Goal: Information Seeking & Learning: Check status

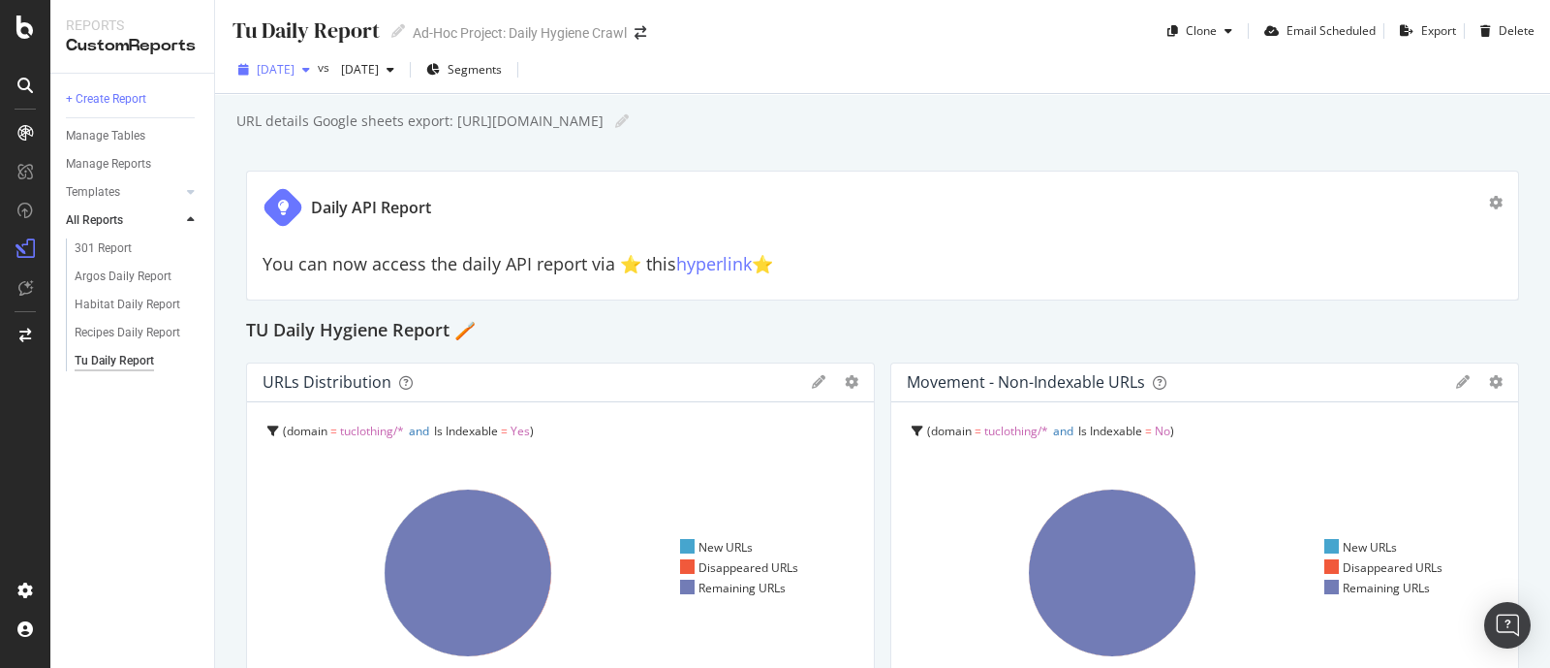
click at [318, 78] on div "[DATE]" at bounding box center [274, 69] width 87 height 29
click at [295, 72] on span "[DATE]" at bounding box center [276, 69] width 38 height 16
click at [295, 73] on span "[DATE]" at bounding box center [276, 69] width 38 height 16
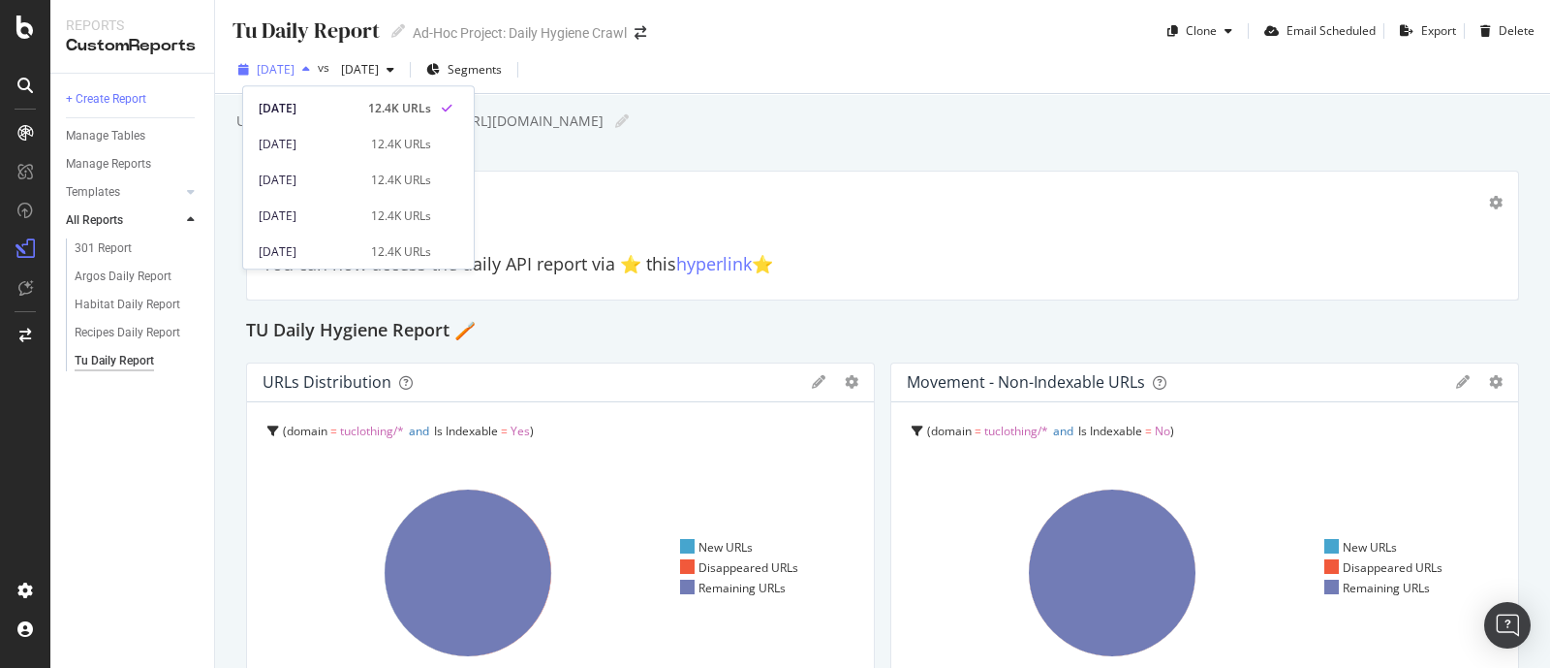
click at [295, 73] on span "[DATE]" at bounding box center [276, 69] width 38 height 16
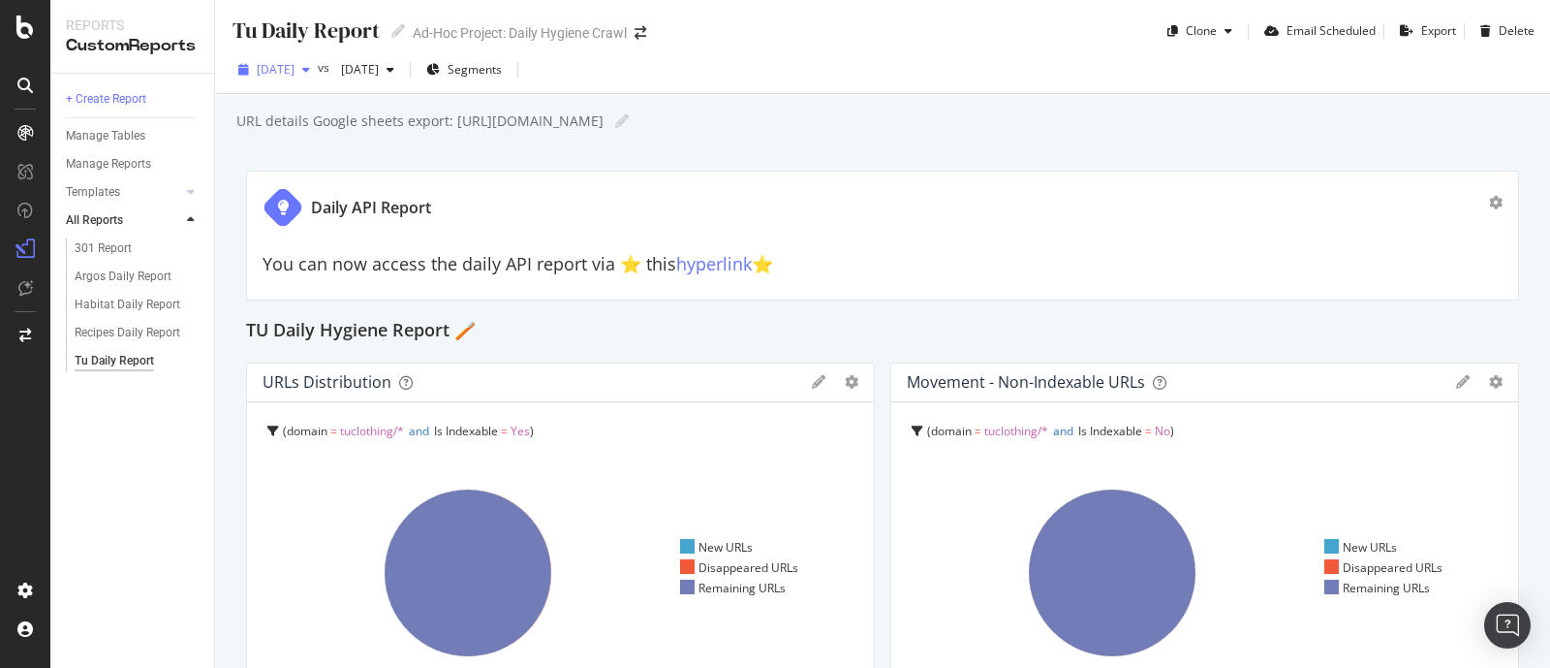
click at [318, 74] on div "button" at bounding box center [306, 70] width 23 height 12
click at [318, 70] on div "button" at bounding box center [306, 70] width 23 height 12
click at [318, 77] on div "[DATE]" at bounding box center [274, 69] width 87 height 29
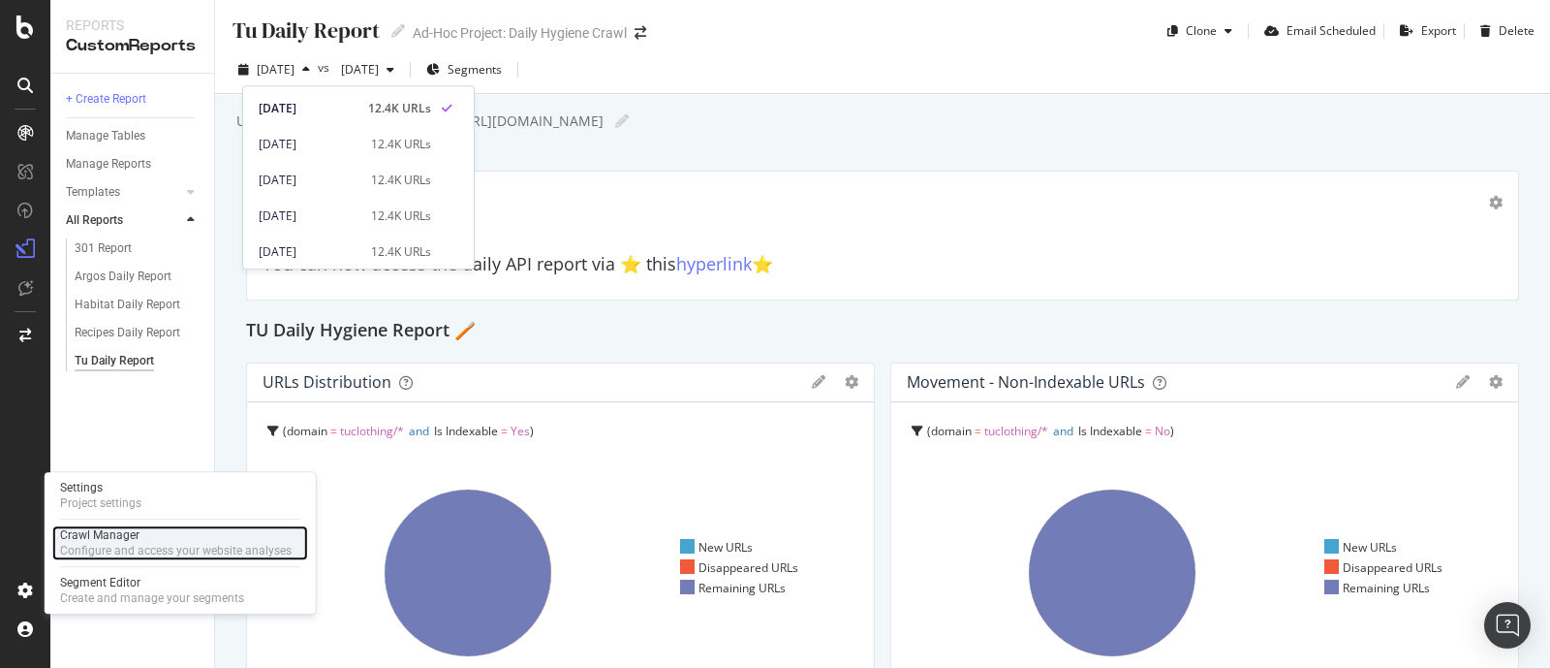
click at [99, 545] on div "Configure and access your website analyses" at bounding box center [176, 551] width 232 height 16
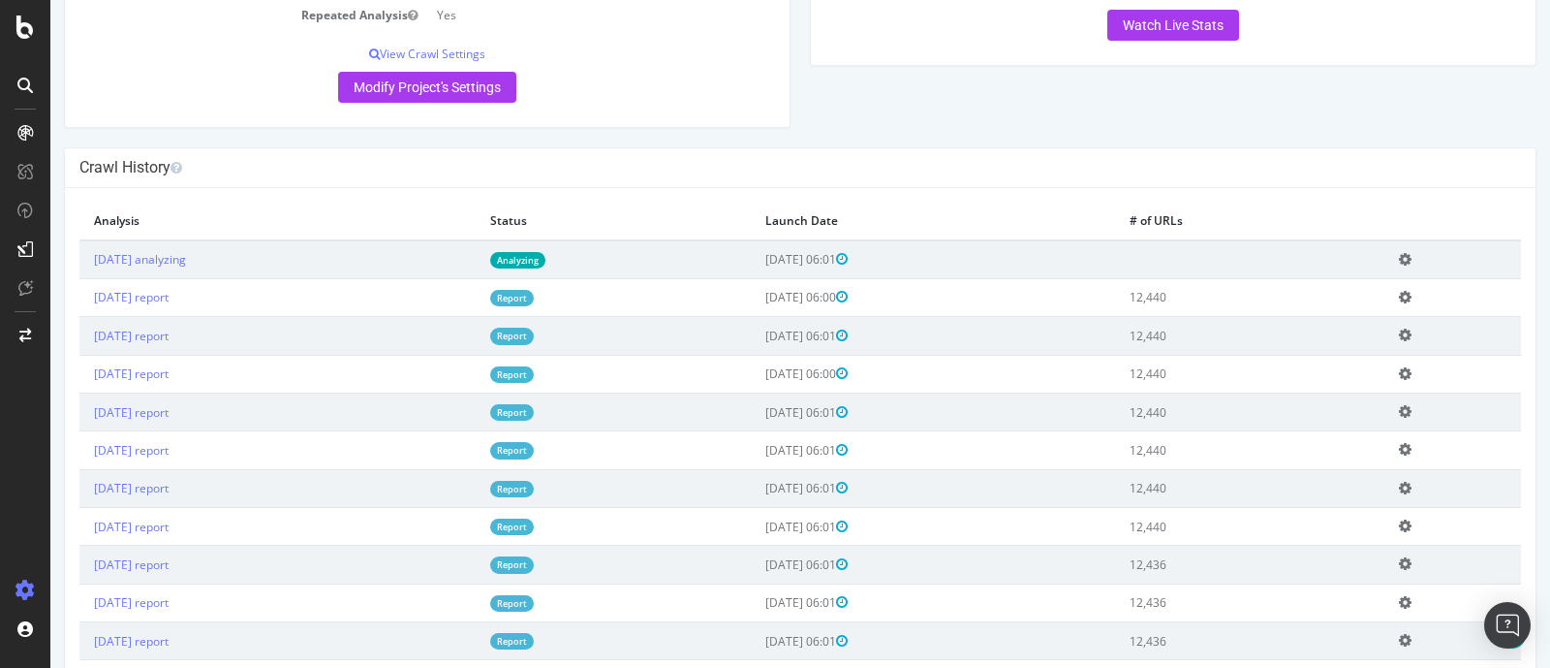
scroll to position [475, 0]
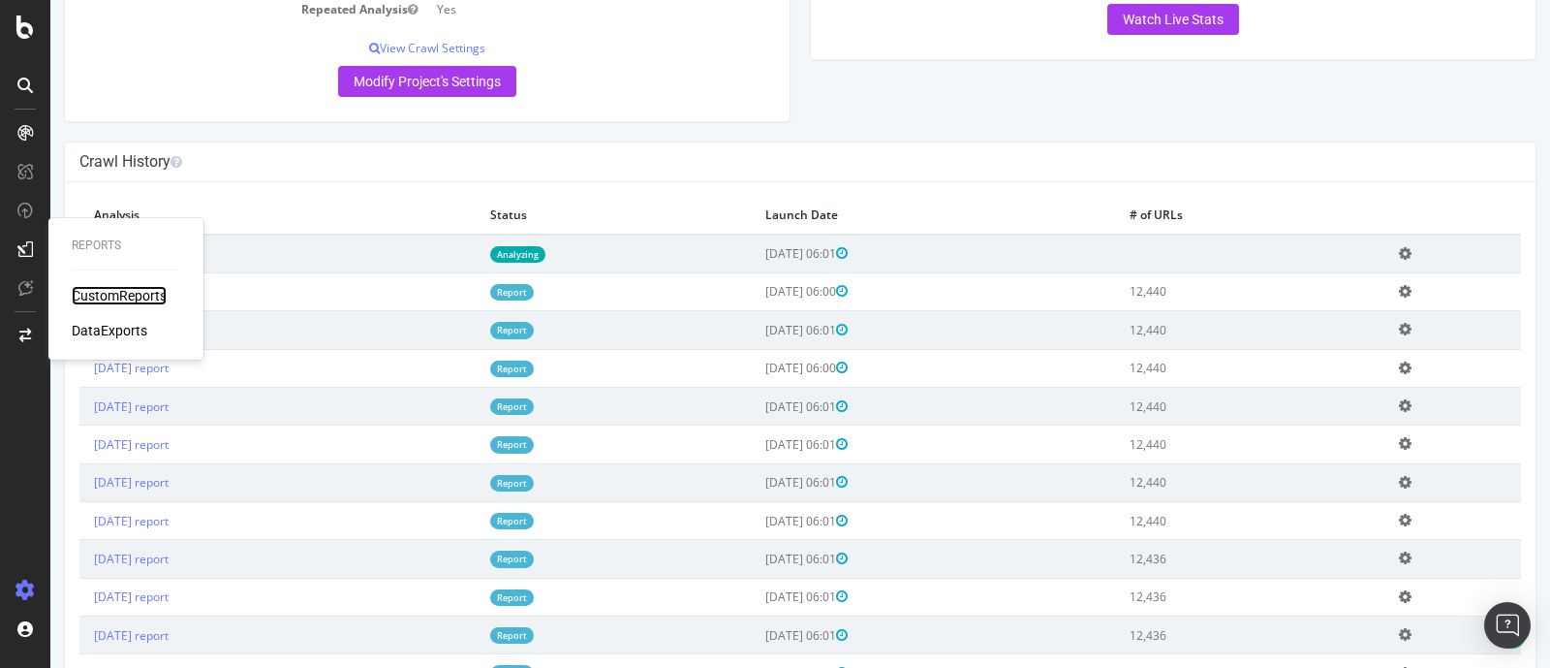
click at [107, 291] on div "CustomReports" at bounding box center [119, 295] width 95 height 19
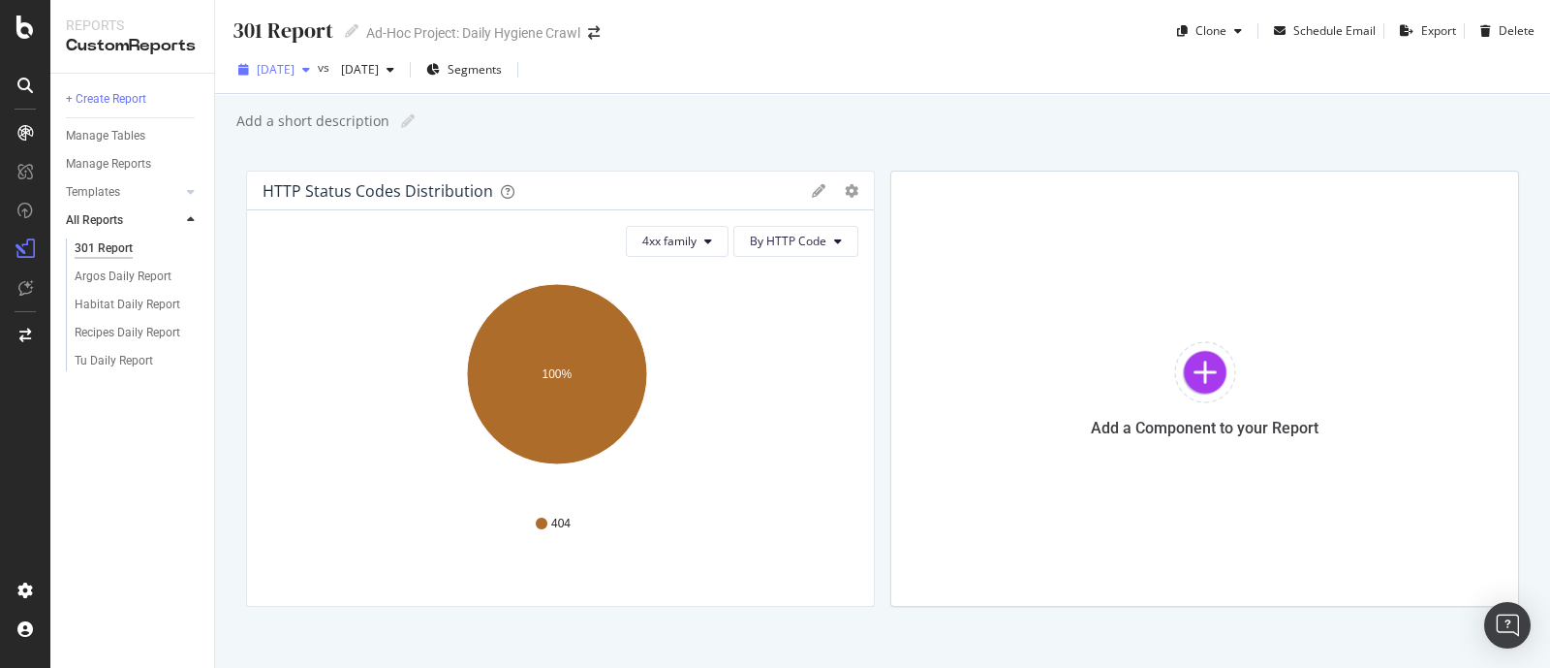
click at [295, 75] on span "[DATE]" at bounding box center [276, 69] width 38 height 16
click at [286, 72] on span "[DATE]" at bounding box center [276, 69] width 38 height 16
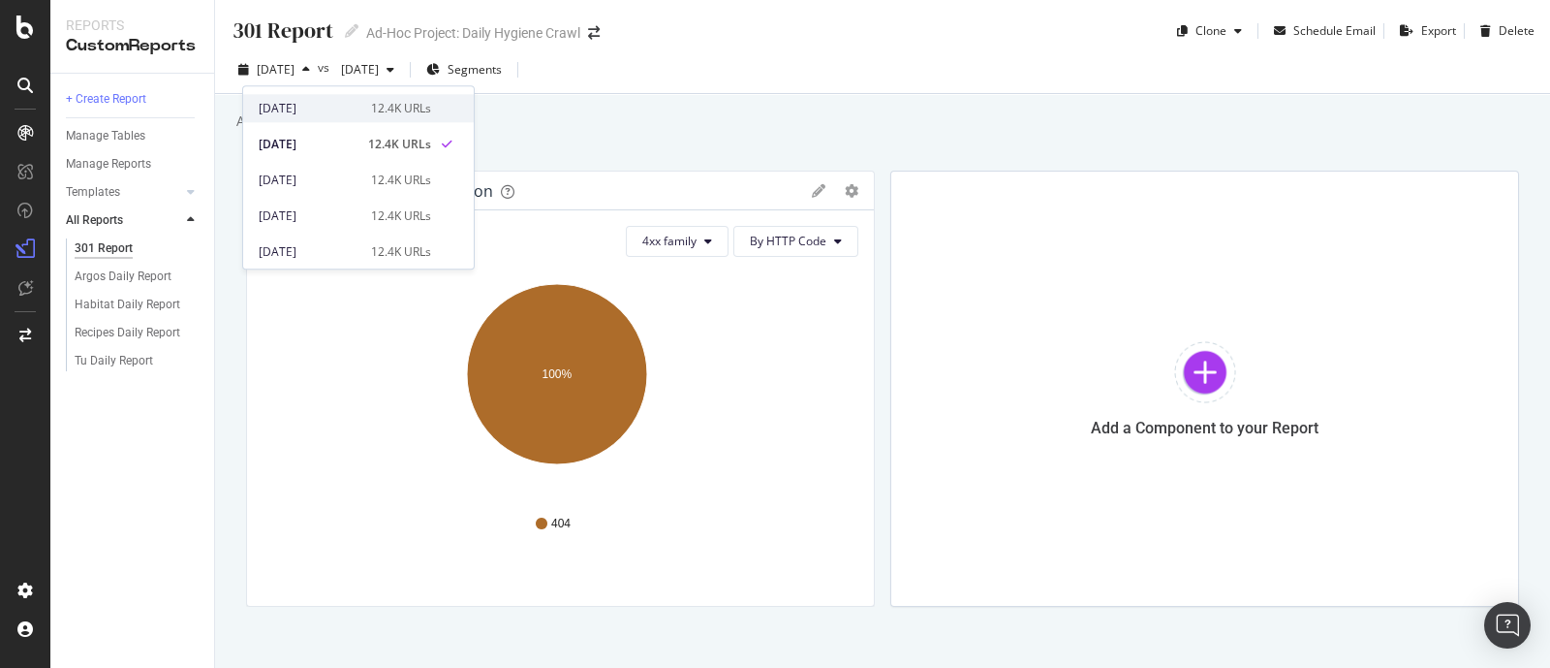
click at [300, 100] on div "[DATE]" at bounding box center [309, 108] width 101 height 17
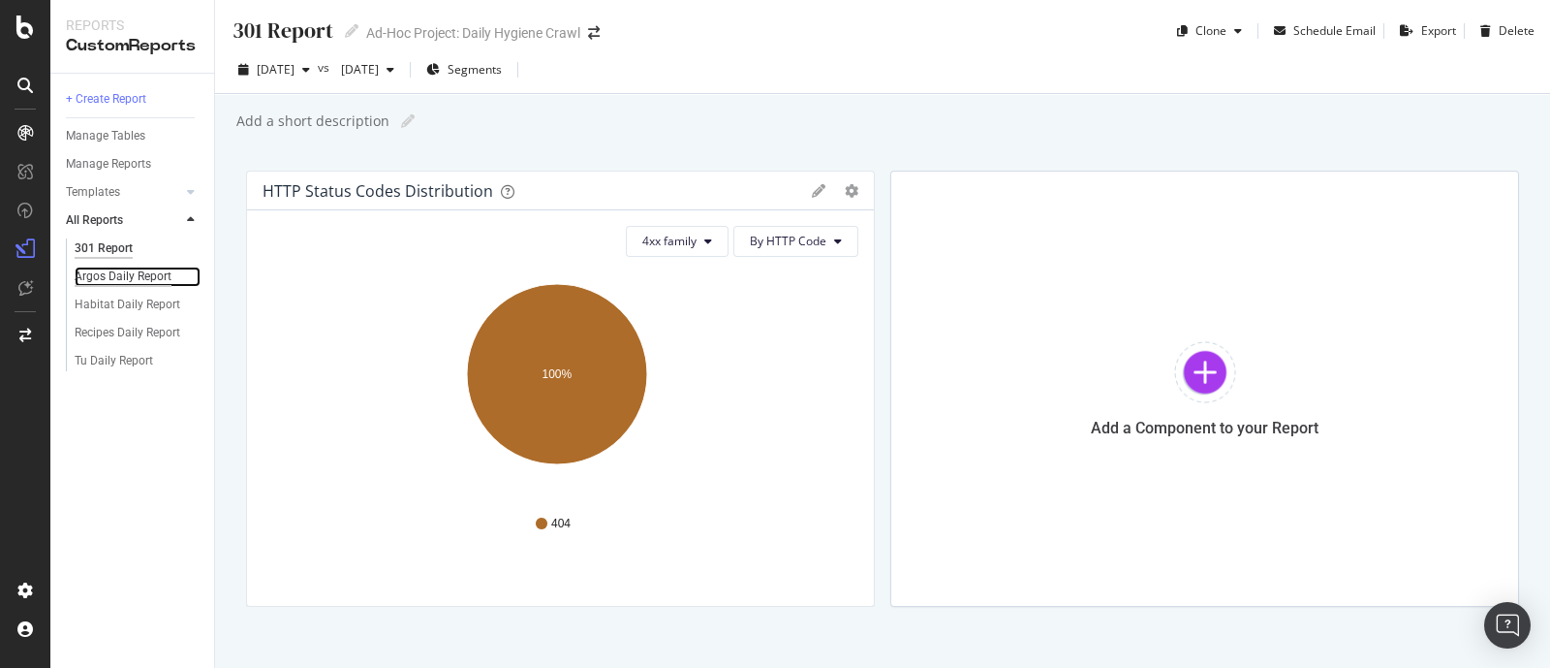
click at [116, 273] on div "Argos Daily Report" at bounding box center [123, 276] width 97 height 20
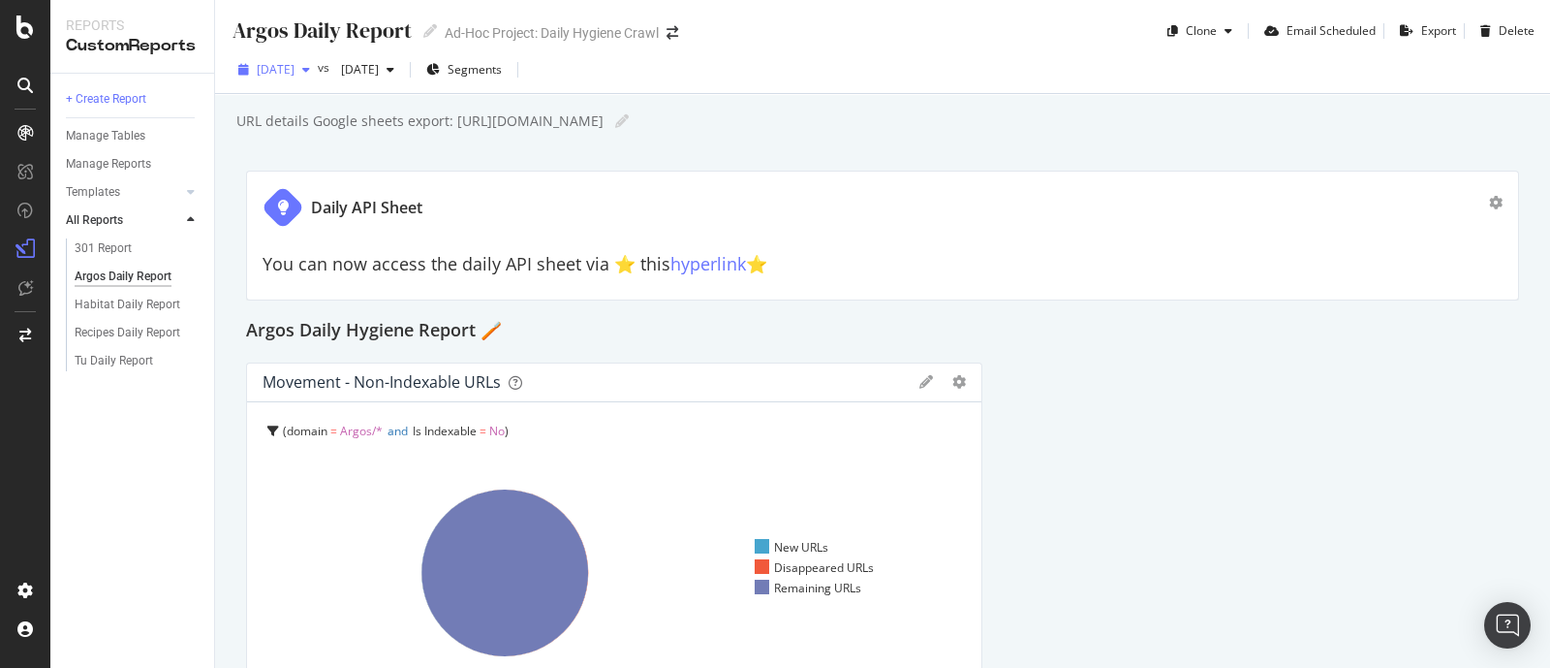
click at [295, 73] on span "[DATE]" at bounding box center [276, 69] width 38 height 16
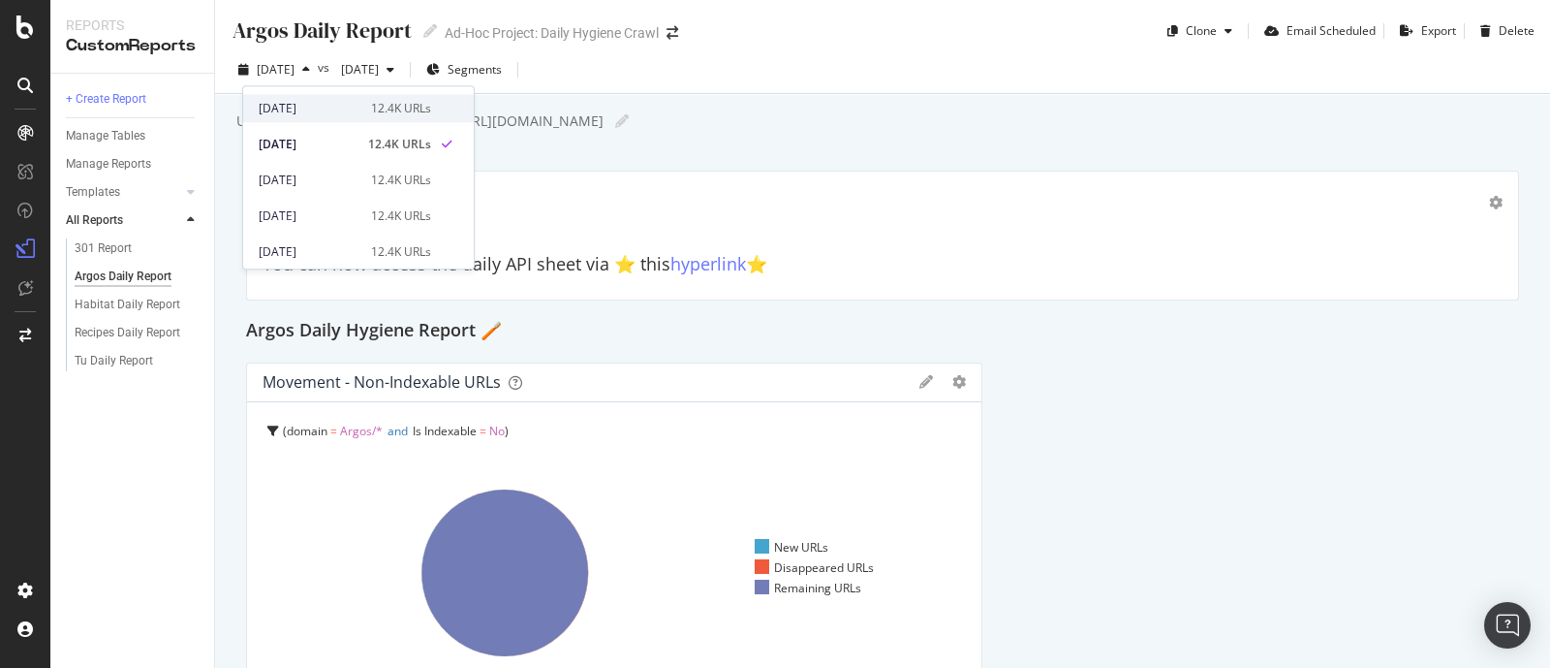
click at [332, 108] on div "[DATE]" at bounding box center [309, 108] width 101 height 17
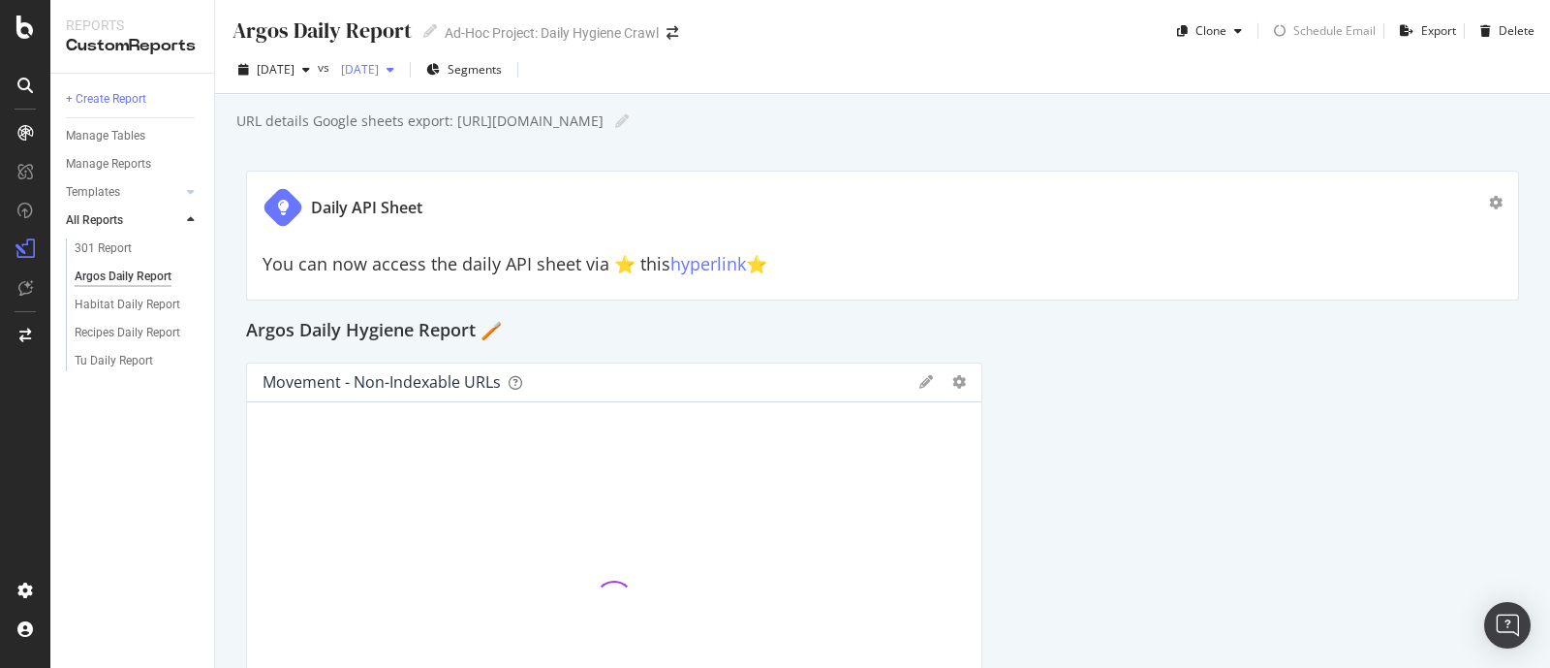
click at [402, 83] on div "[DATE]" at bounding box center [367, 69] width 69 height 29
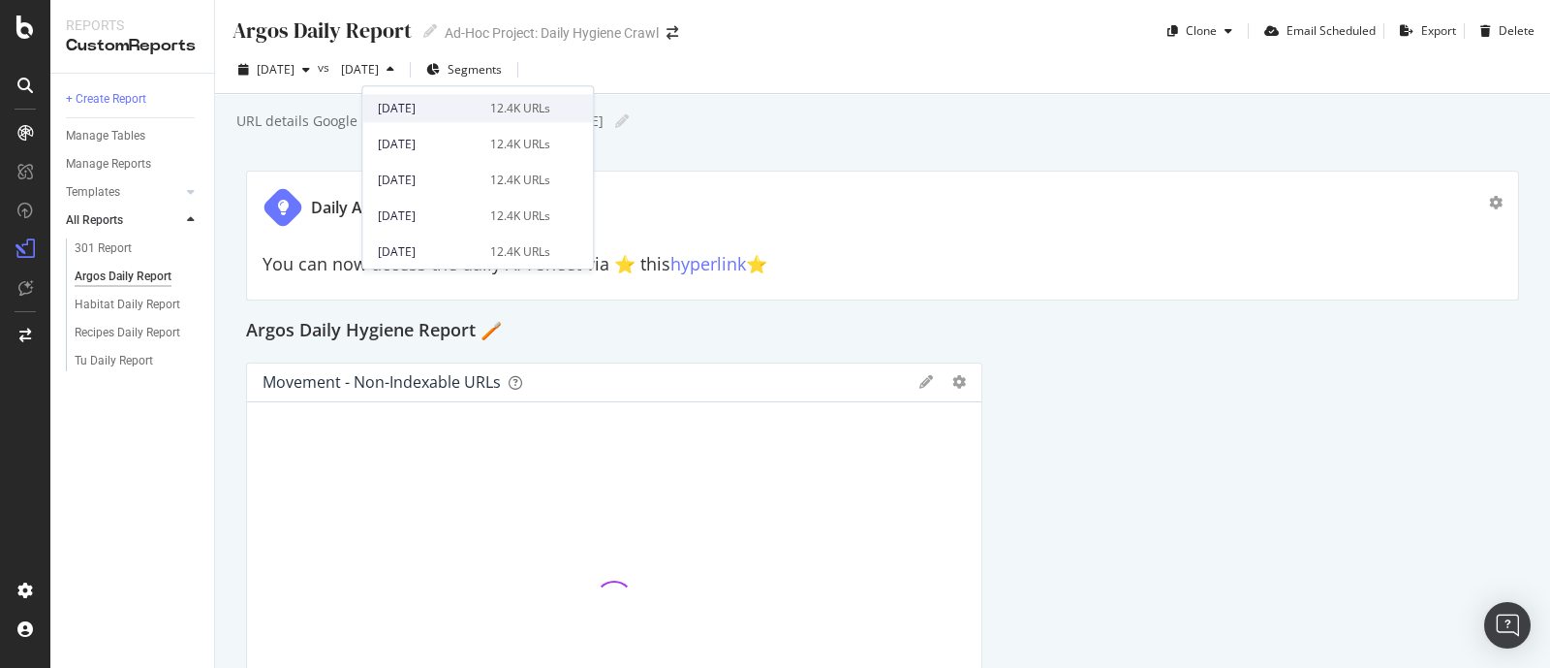
click at [416, 113] on div "[DATE]" at bounding box center [428, 108] width 101 height 17
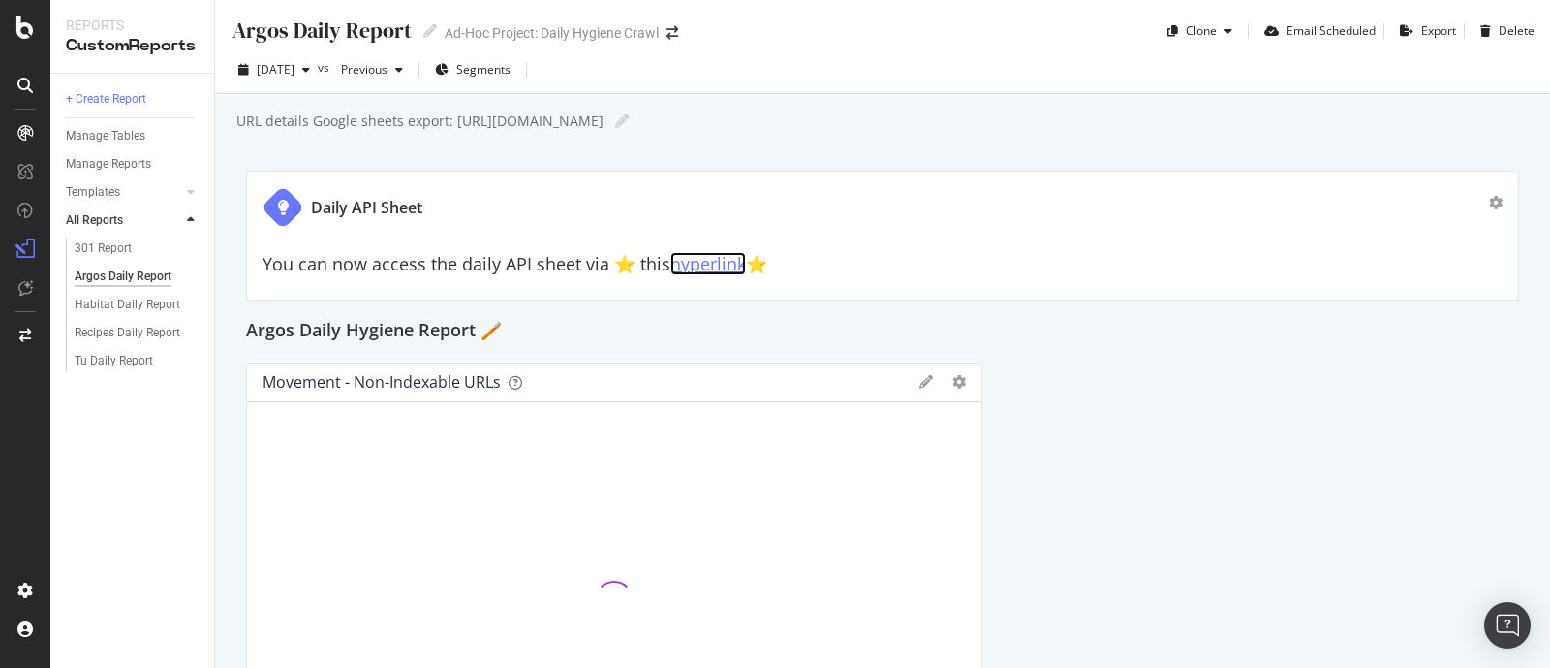
click at [716, 260] on link "hyperlink" at bounding box center [709, 263] width 76 height 23
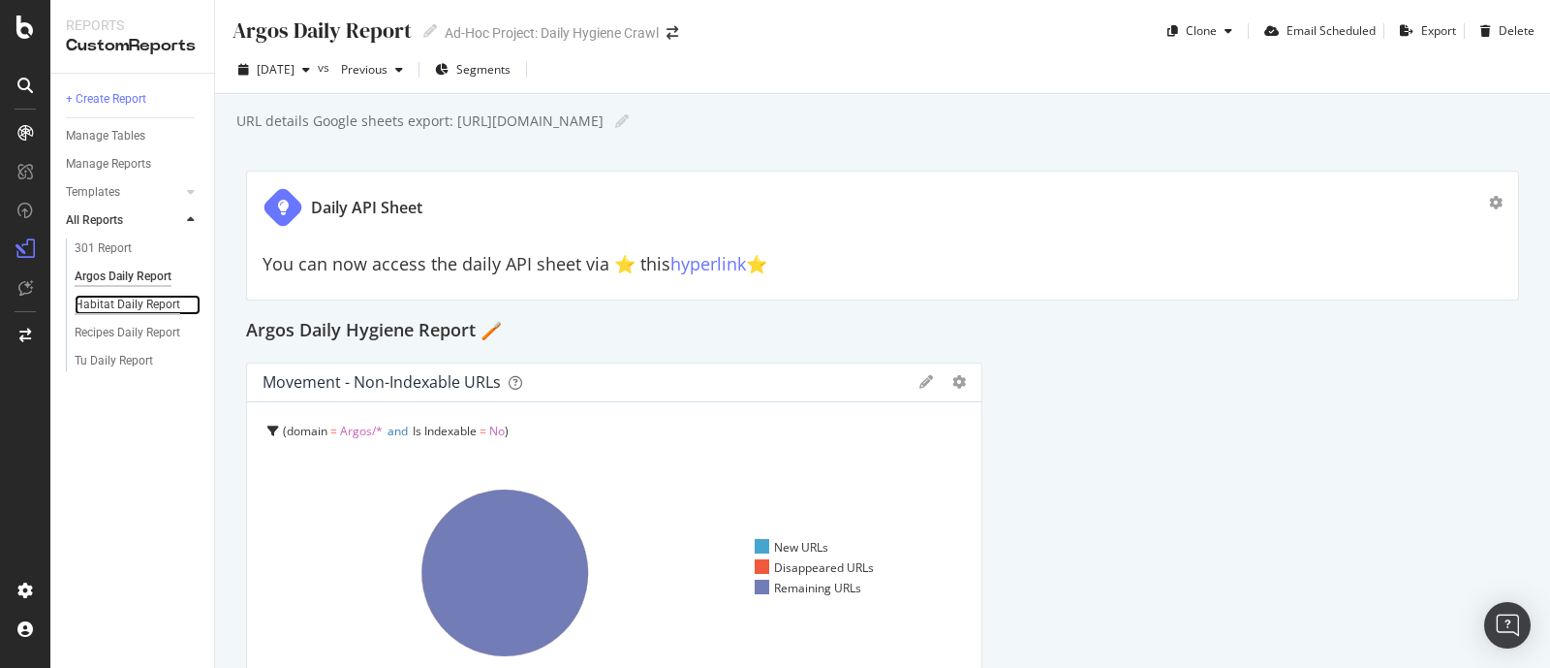
click at [150, 303] on div "Habitat Daily Report" at bounding box center [128, 305] width 106 height 20
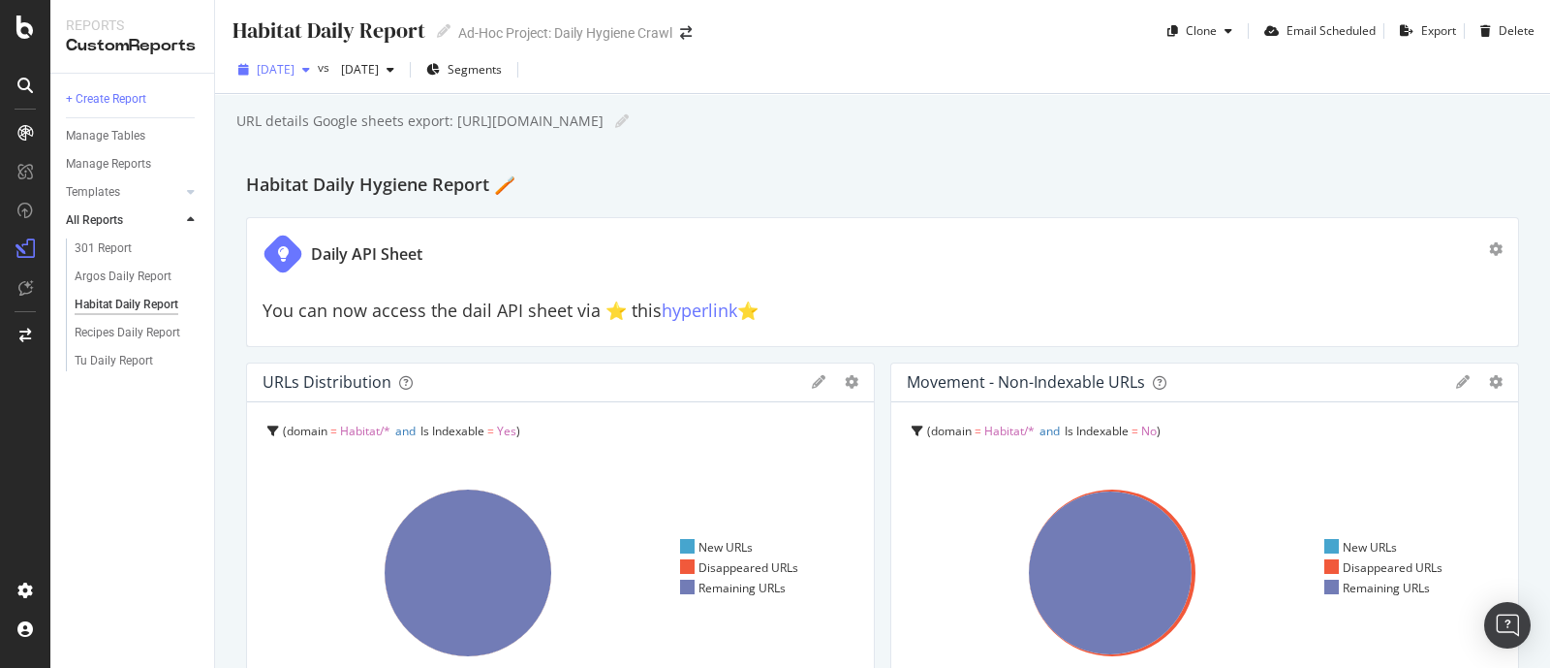
click at [318, 79] on div "[DATE]" at bounding box center [274, 69] width 87 height 29
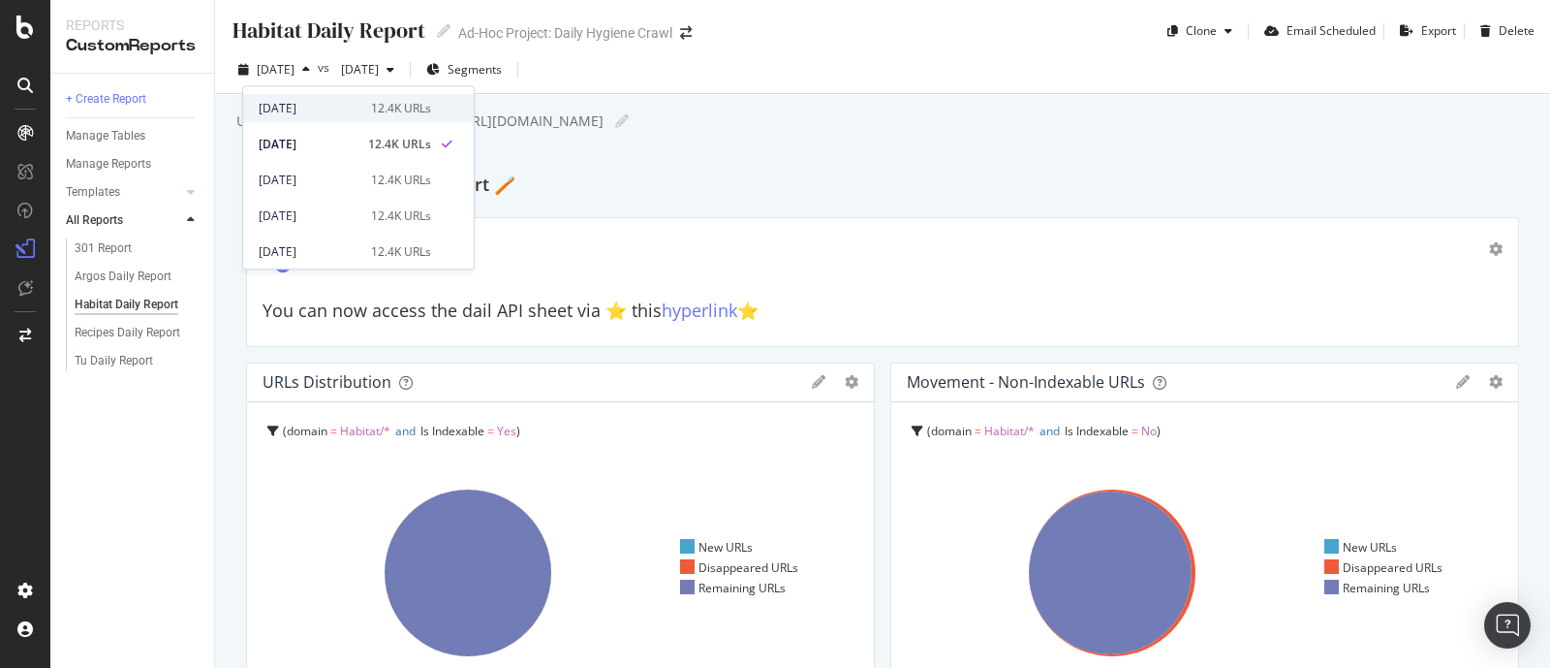
click at [319, 104] on div "[DATE]" at bounding box center [309, 108] width 101 height 17
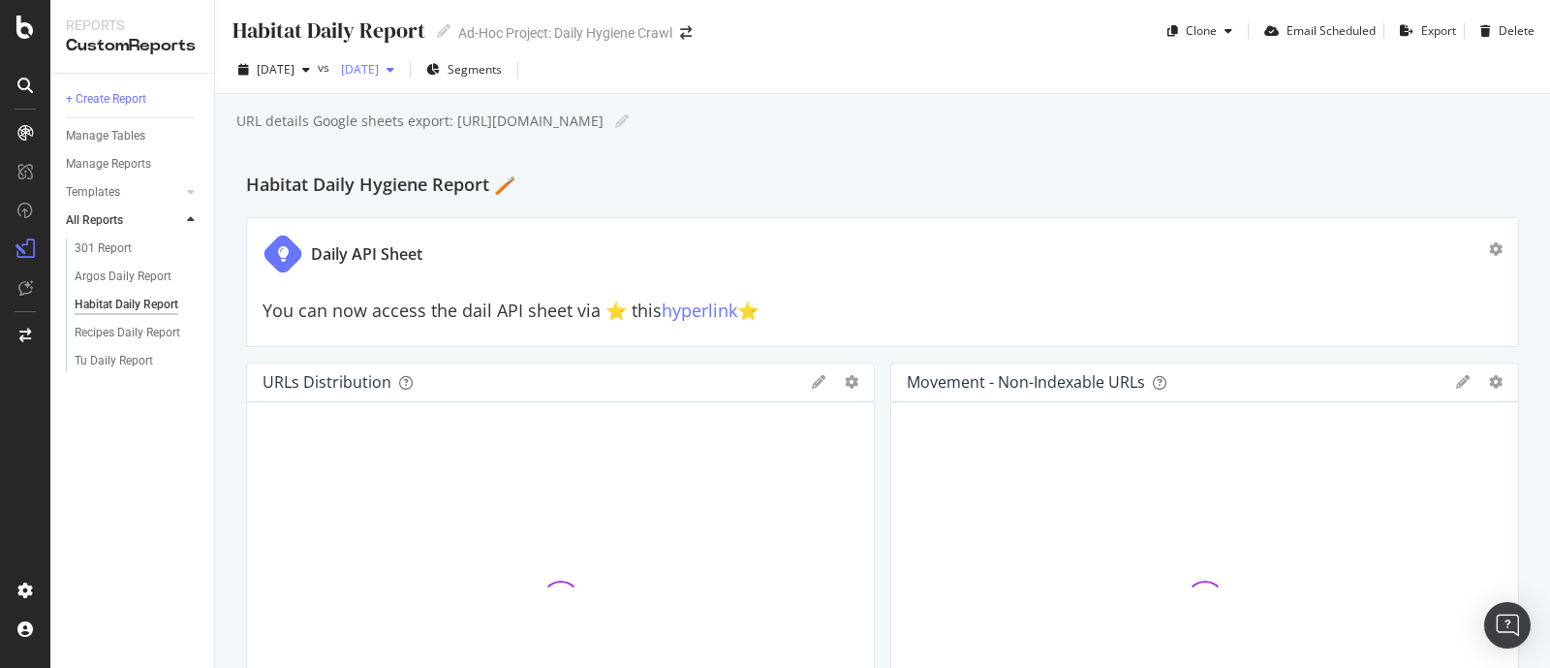
click at [379, 67] on span "[DATE]" at bounding box center [356, 69] width 46 height 16
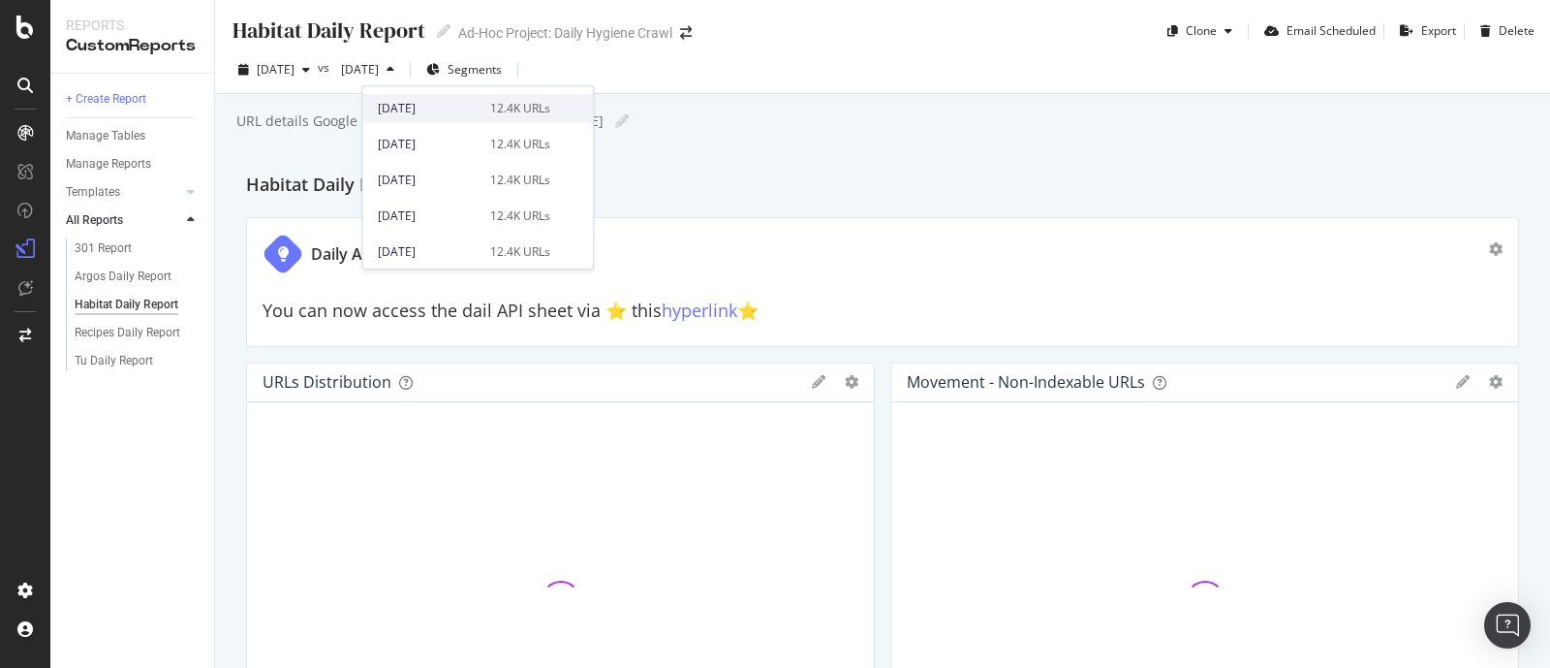
click at [436, 104] on div "[DATE]" at bounding box center [428, 108] width 101 height 17
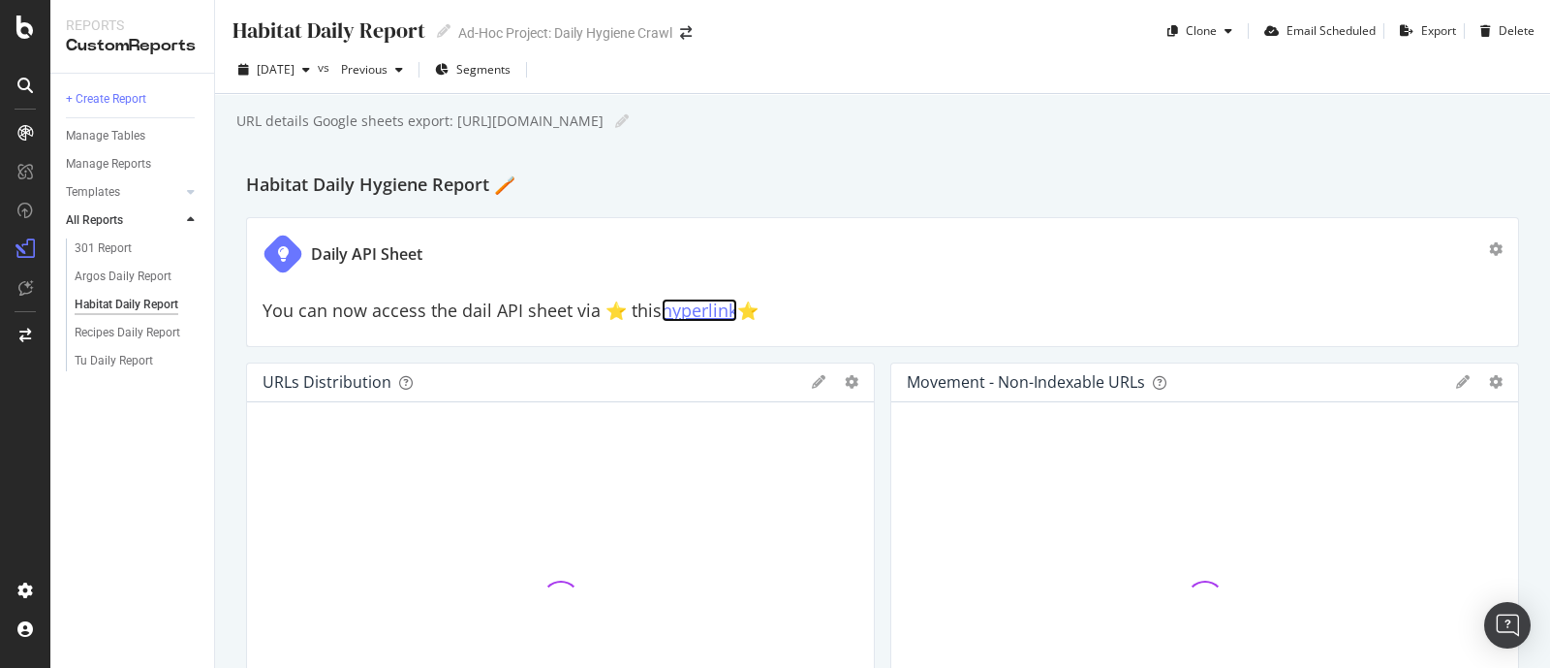
click at [694, 308] on link "hyperlink" at bounding box center [700, 309] width 76 height 23
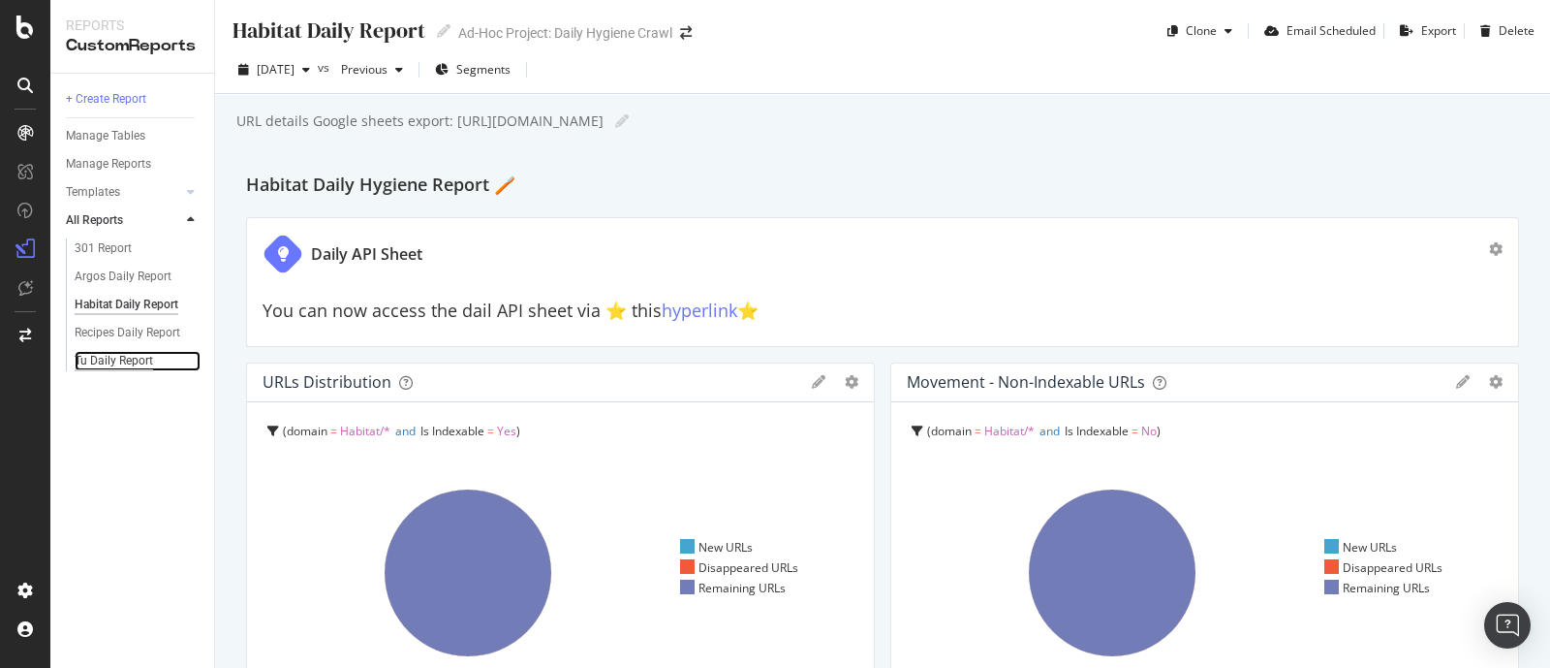
click at [132, 360] on div "Tu Daily Report" at bounding box center [114, 361] width 78 height 20
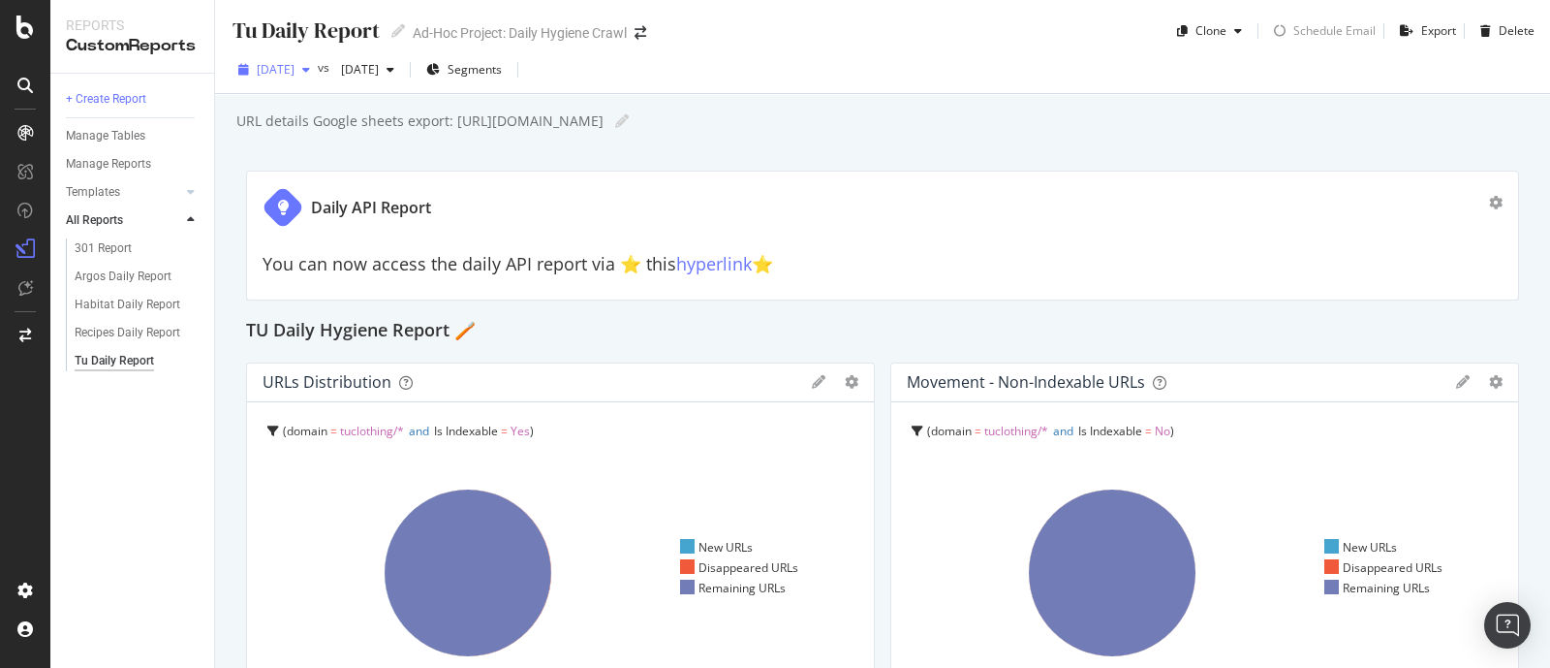
click at [295, 75] on span "[DATE]" at bounding box center [276, 69] width 38 height 16
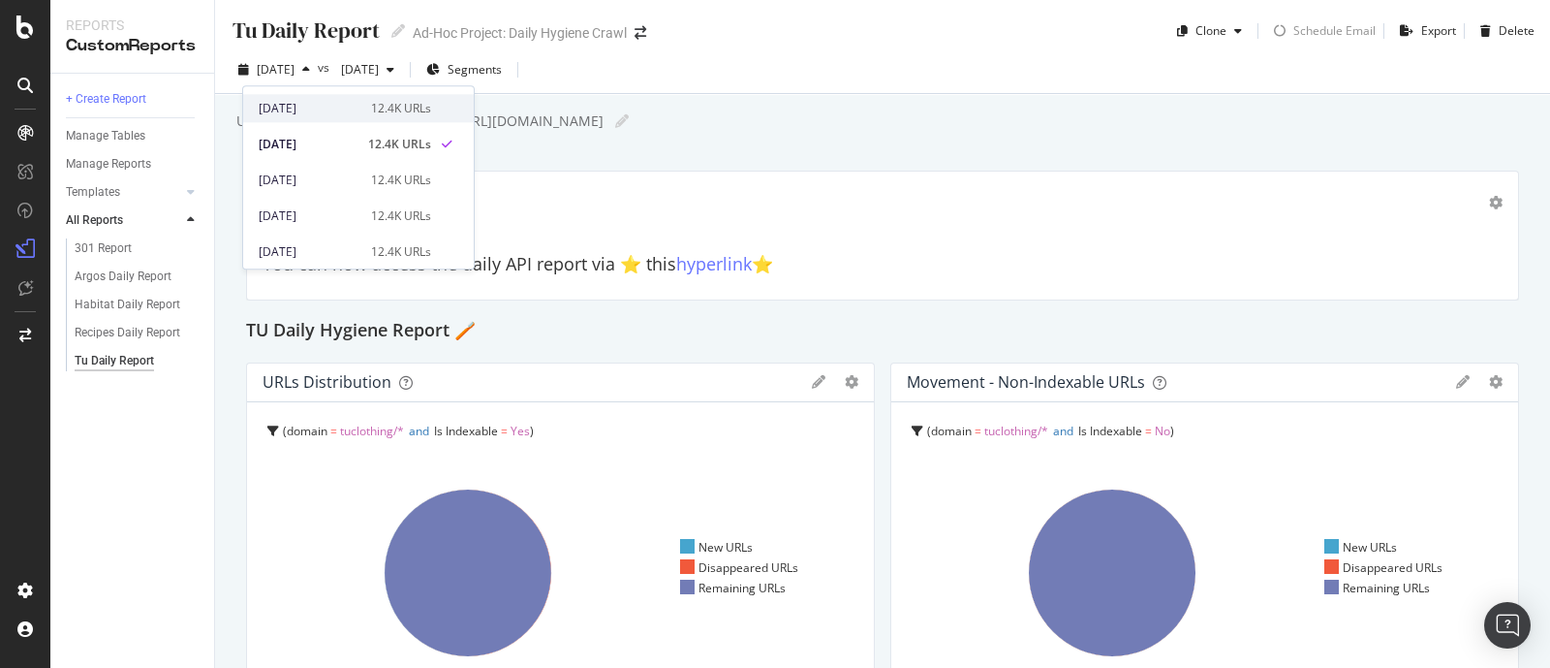
click at [310, 95] on div "[DATE] 12.4K URLs" at bounding box center [358, 108] width 231 height 28
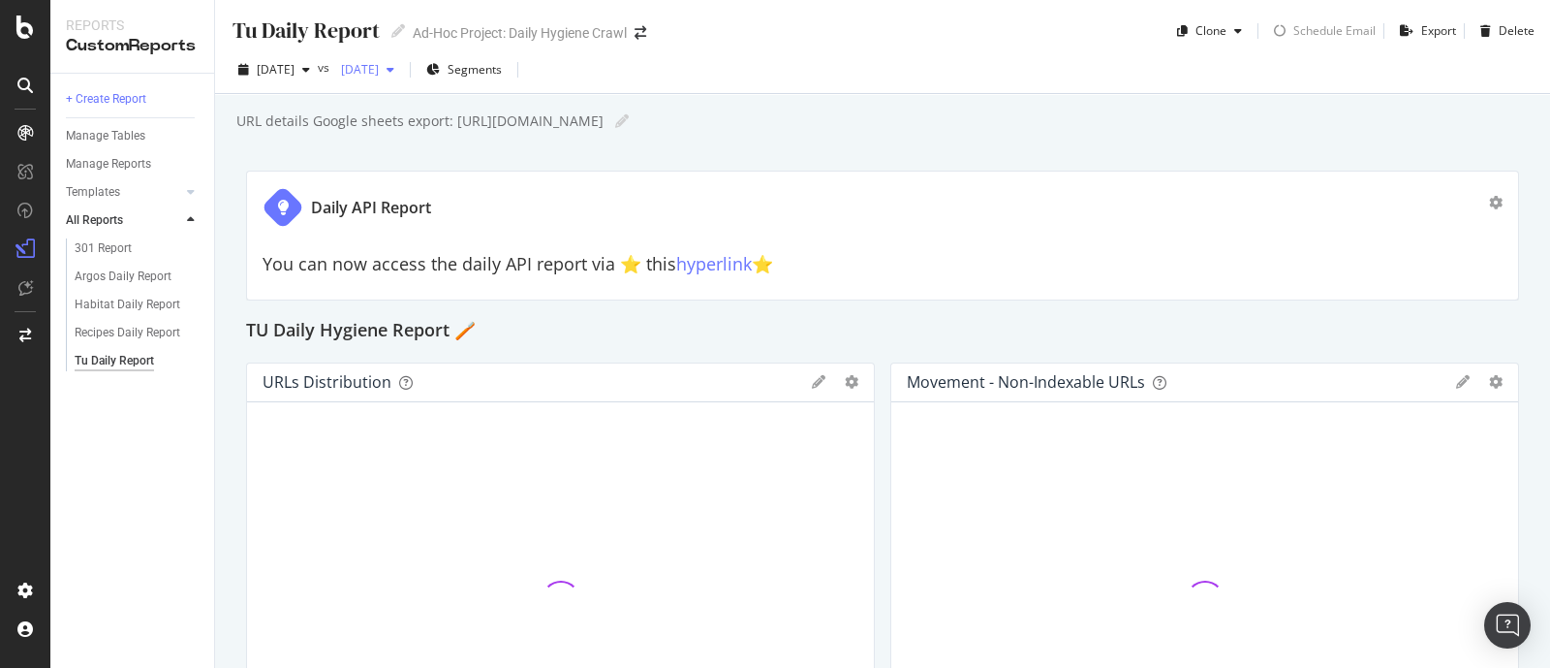
click at [379, 68] on span "[DATE]" at bounding box center [356, 69] width 46 height 16
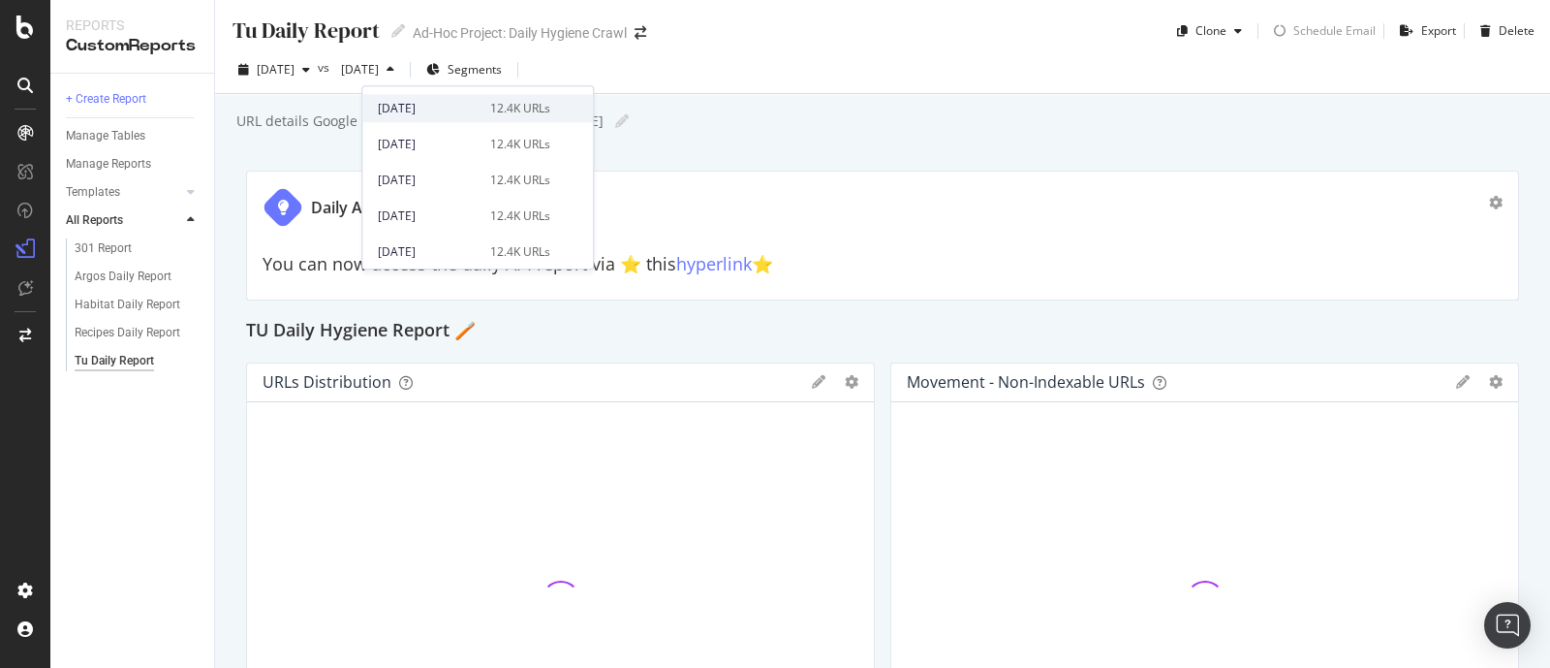
click at [424, 95] on div "[DATE] 12.4K URLs" at bounding box center [477, 108] width 231 height 28
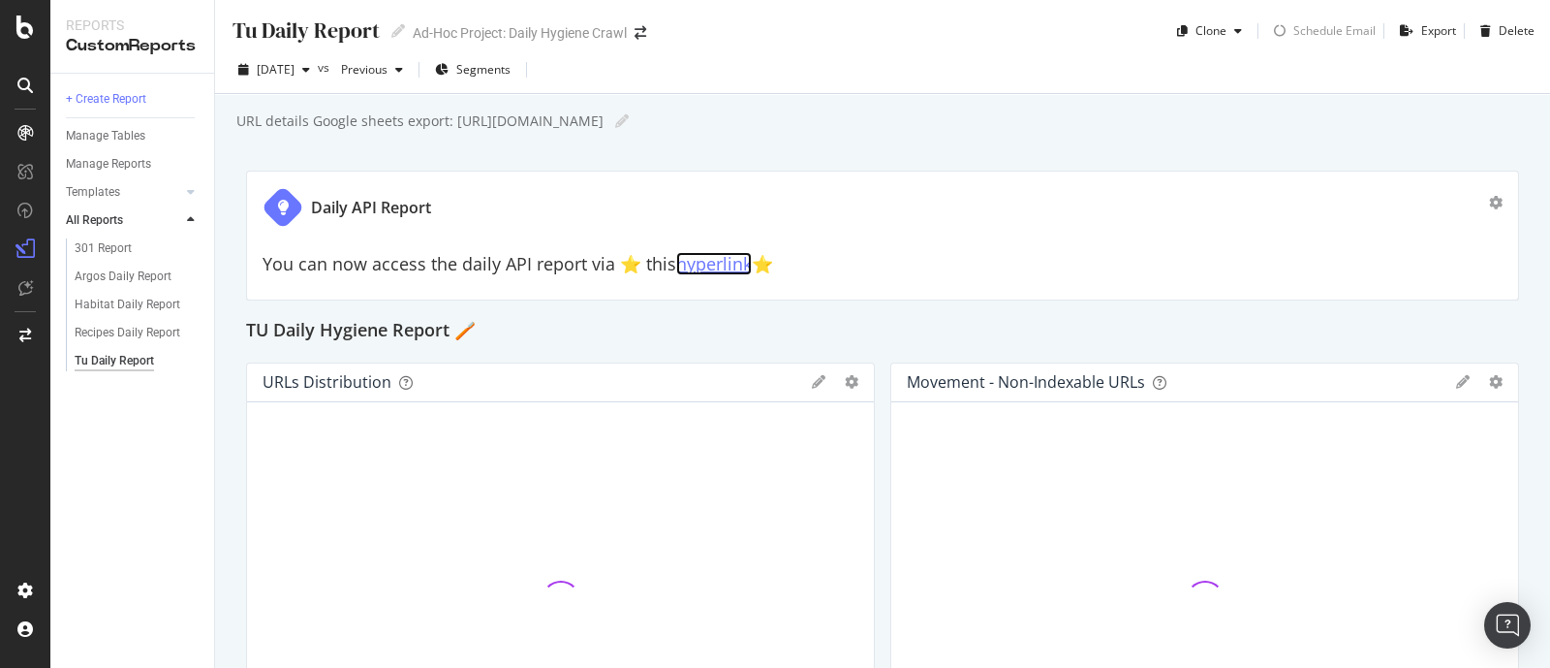
click at [715, 268] on link "hyperlink" at bounding box center [714, 263] width 76 height 23
